Goal: Transaction & Acquisition: Purchase product/service

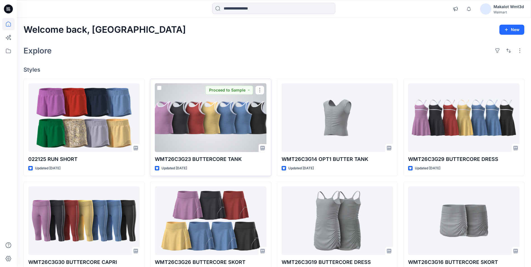
click at [209, 118] on div at bounding box center [210, 117] width 111 height 69
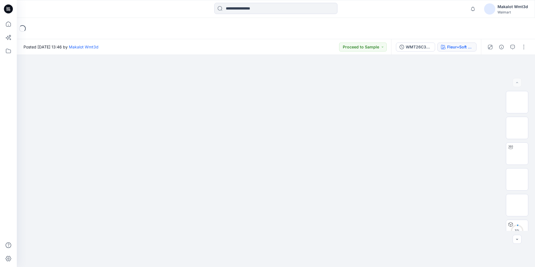
click at [449, 49] on div "Fleur+Soft Violet" at bounding box center [461, 47] width 26 height 6
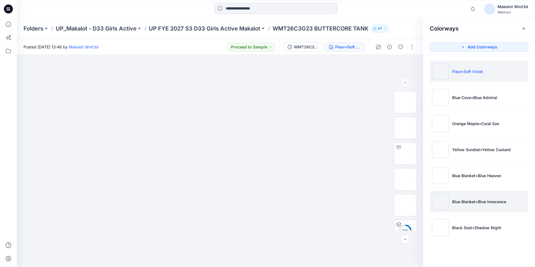
click at [496, 204] on p "Blue Blanket+Blue Innocence" at bounding box center [480, 202] width 54 height 6
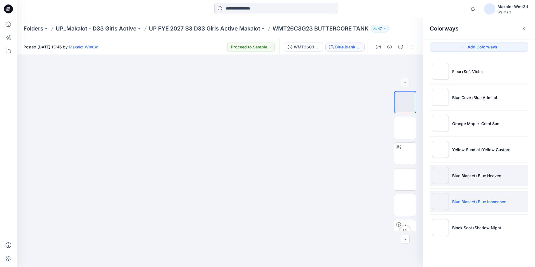
click at [489, 182] on li "Blue Blanket+Blue Heaven" at bounding box center [479, 175] width 99 height 21
click at [489, 202] on p "Blue Blanket+Blue Innocence" at bounding box center [480, 202] width 54 height 6
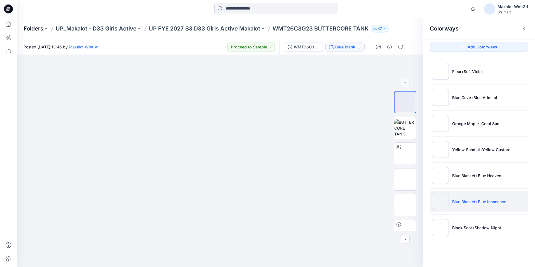
click at [36, 28] on p "Folders" at bounding box center [34, 29] width 20 height 8
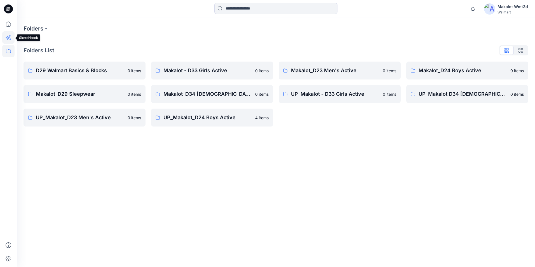
click at [8, 38] on icon at bounding box center [8, 37] width 12 height 12
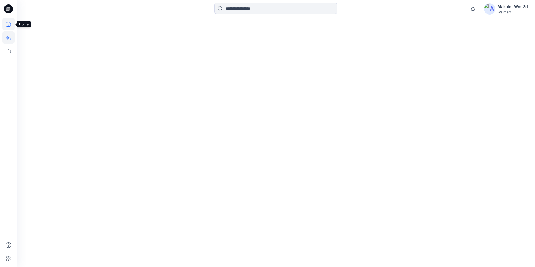
click at [8, 25] on icon at bounding box center [8, 24] width 12 height 12
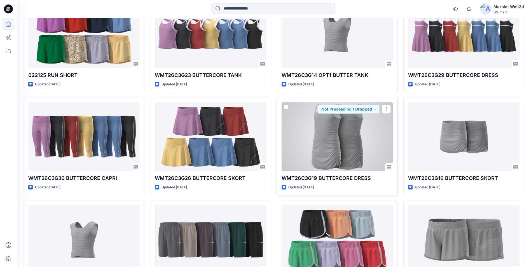
scroll to position [112, 0]
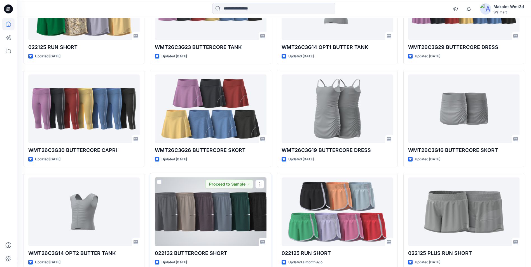
click at [194, 226] on div at bounding box center [210, 212] width 111 height 69
